Goal: Task Accomplishment & Management: Manage account settings

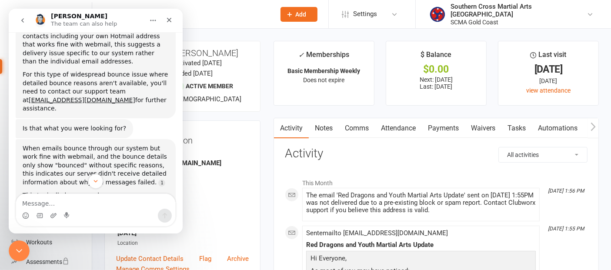
scroll to position [2716, 0]
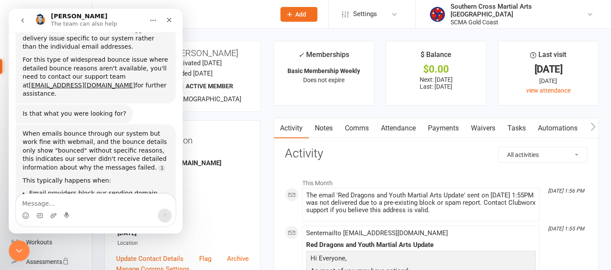
click at [175, 18] on div "Close" at bounding box center [169, 20] width 16 height 16
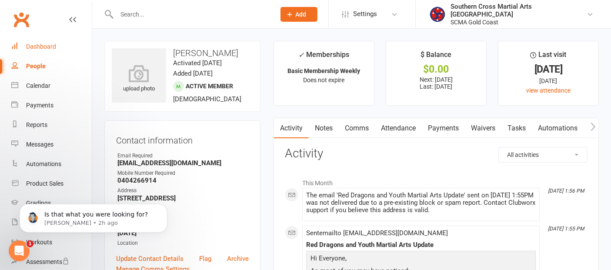
click at [50, 45] on div "Dashboard" at bounding box center [41, 46] width 30 height 7
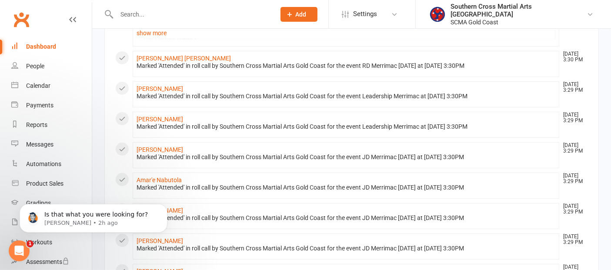
scroll to position [386, 0]
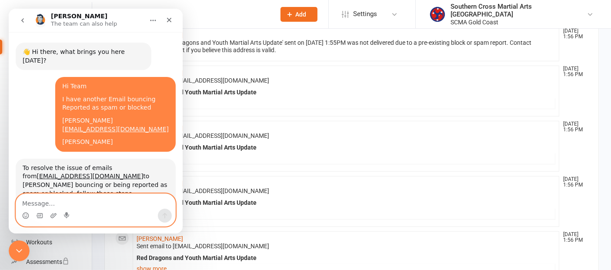
scroll to position [1, 0]
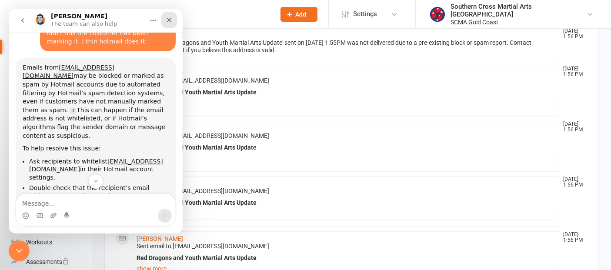
click at [167, 16] on div "Close" at bounding box center [169, 20] width 16 height 16
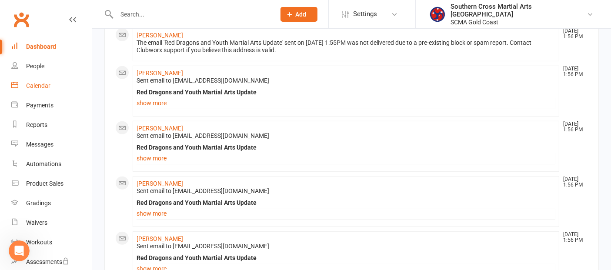
scroll to position [462, 0]
click at [56, 89] on link "Calendar" at bounding box center [51, 86] width 80 height 20
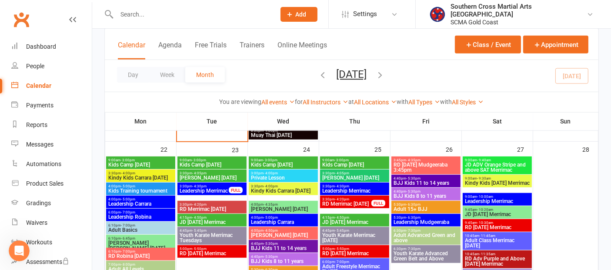
scroll to position [724, 0]
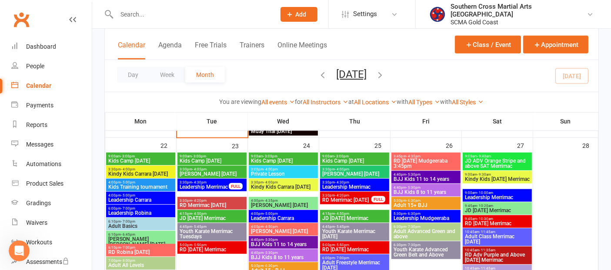
click at [202, 200] on span "- 4:20pm" at bounding box center [199, 201] width 14 height 4
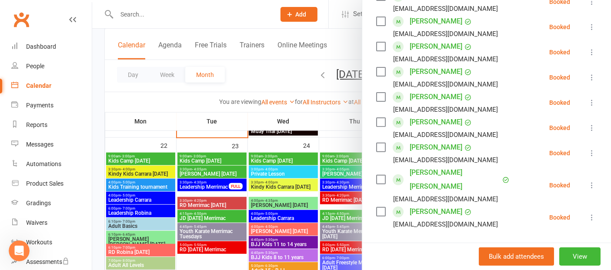
scroll to position [289, 0]
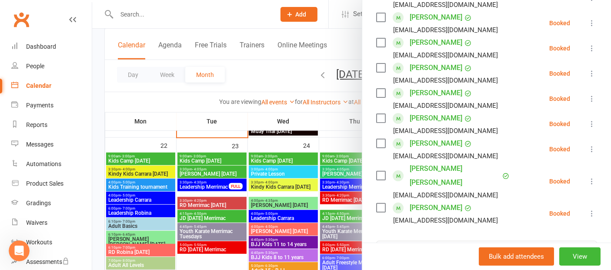
click at [216, 219] on div at bounding box center [351, 135] width 519 height 270
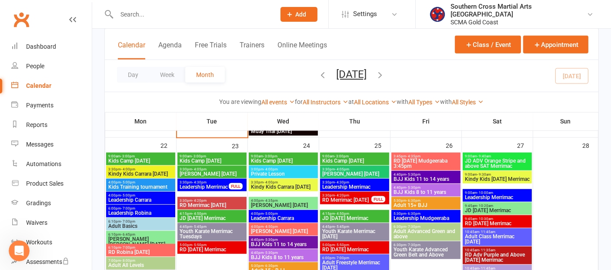
click at [218, 216] on span "JD [DATE] Merrimac" at bounding box center [212, 218] width 66 height 5
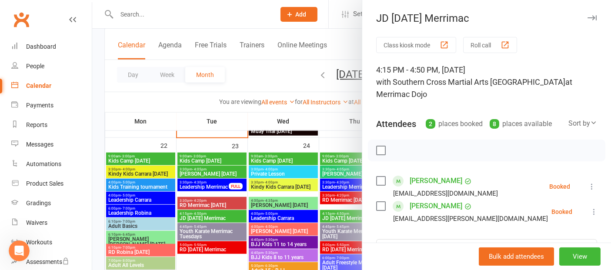
click at [213, 248] on div at bounding box center [351, 135] width 519 height 270
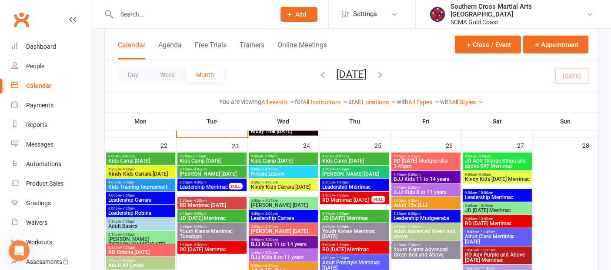
click at [213, 248] on span "RD [DATE] Merrimac" at bounding box center [212, 249] width 66 height 5
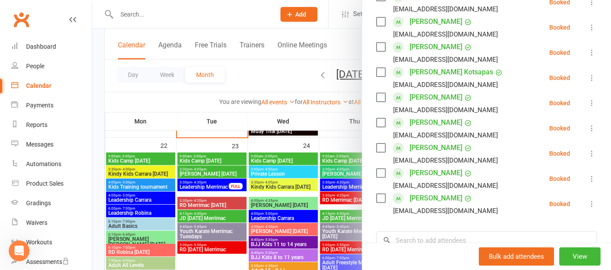
scroll to position [241, 0]
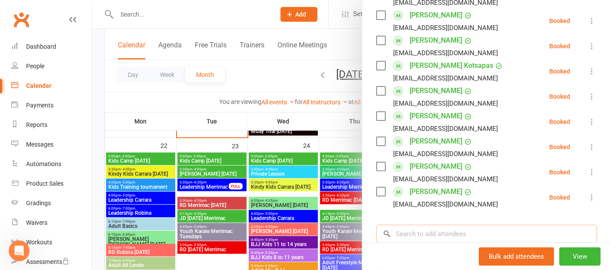
click at [450, 235] on input "search" at bounding box center [486, 234] width 221 height 18
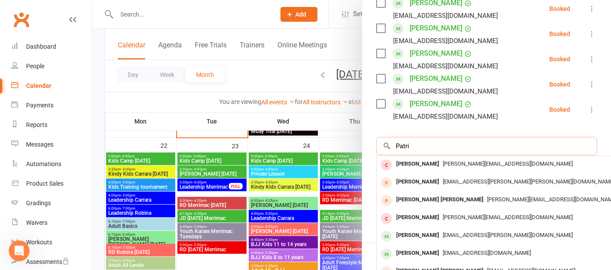
scroll to position [338, 0]
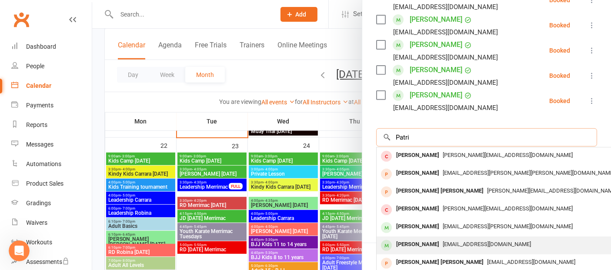
type input "Patri"
click at [441, 238] on div "[EMAIL_ADDRESS][DOMAIN_NAME]" at bounding box center [506, 244] width 253 height 13
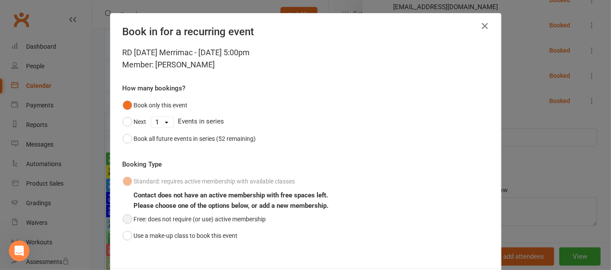
click at [126, 216] on button "Free: does not require (or use) active membership" at bounding box center [194, 219] width 143 height 17
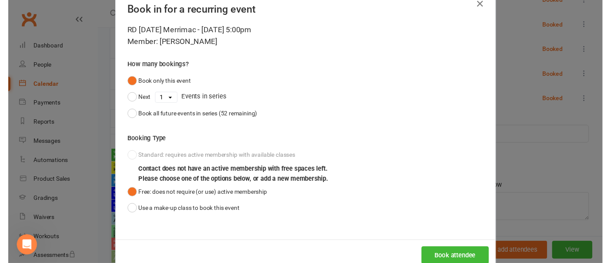
scroll to position [43, 0]
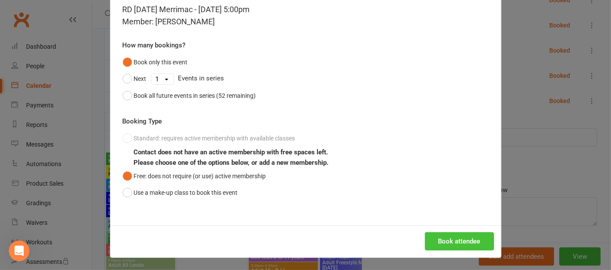
click at [428, 237] on button "Book attendee" at bounding box center [459, 241] width 69 height 18
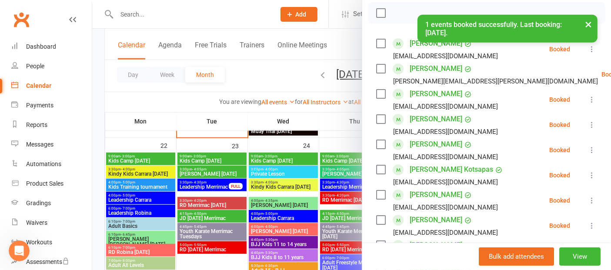
scroll to position [0, 0]
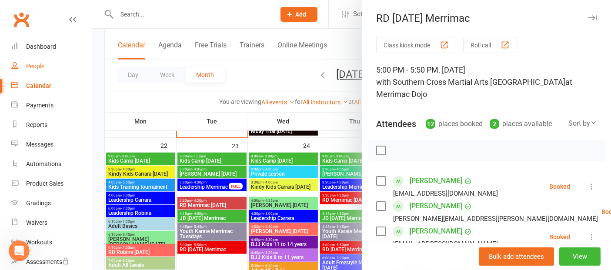
click at [42, 65] on div "People" at bounding box center [35, 66] width 18 height 7
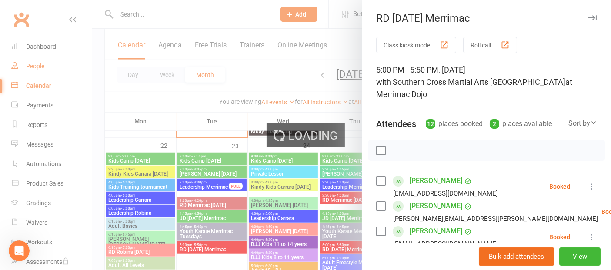
select select "100"
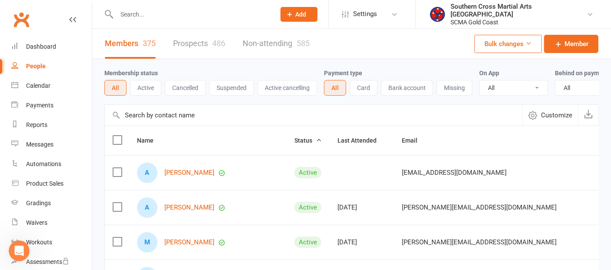
click at [149, 120] on input "text" at bounding box center [313, 115] width 417 height 21
paste input "[EMAIL_ADDRESS][DOMAIN_NAME]"
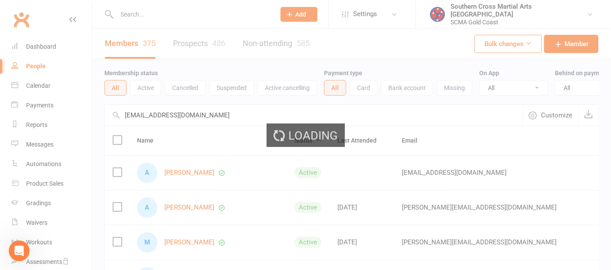
type input "[EMAIL_ADDRESS][DOMAIN_NAME]"
